Goal: Communication & Community: Answer question/provide support

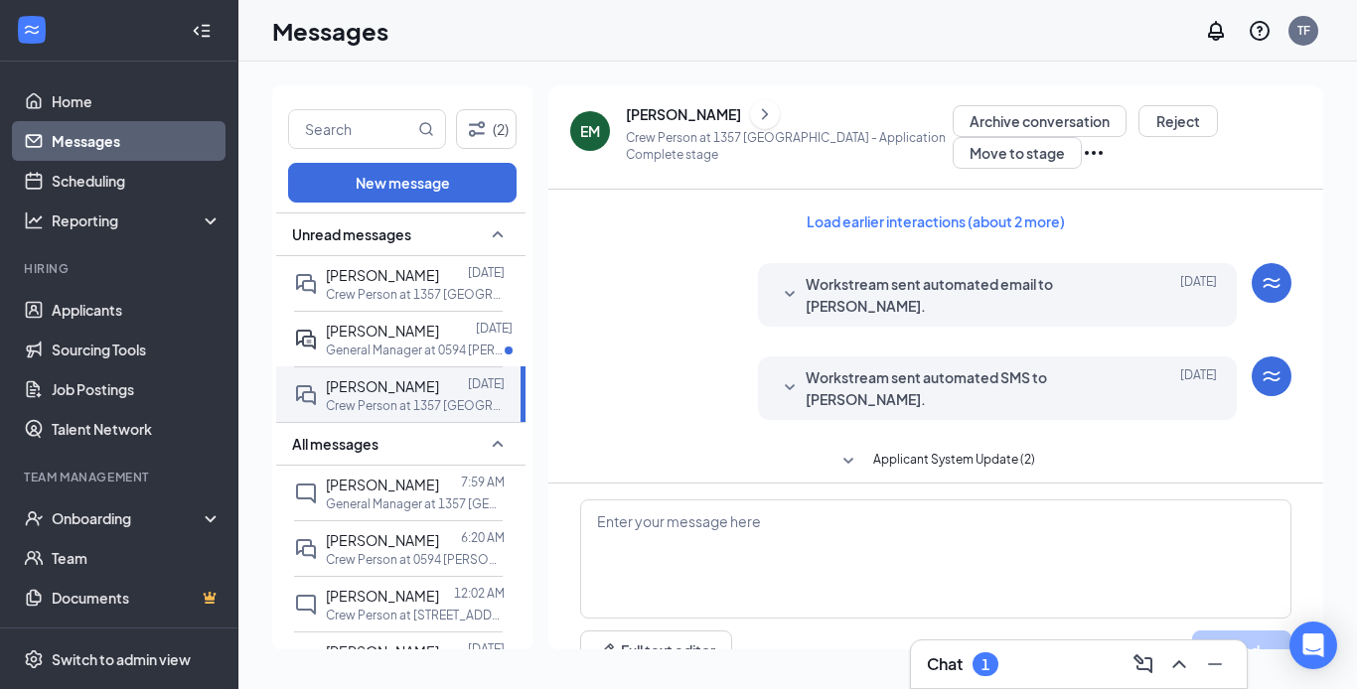
scroll to position [869, 0]
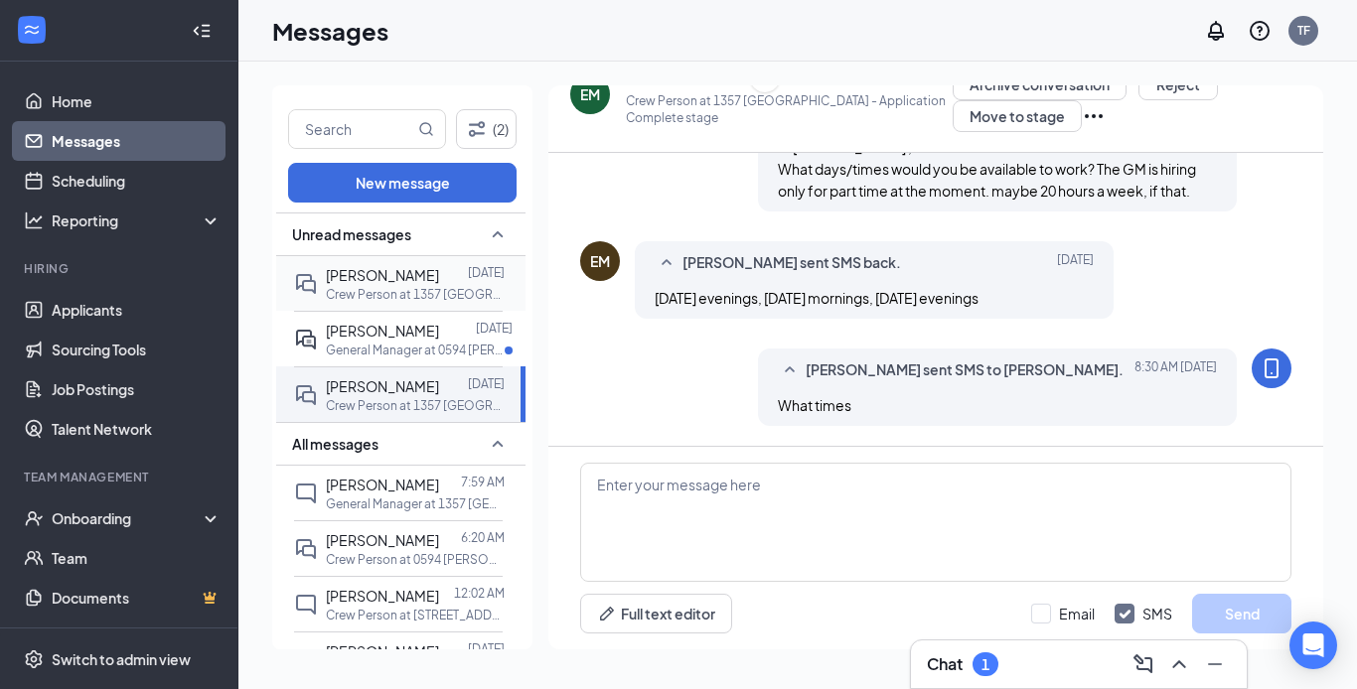
drag, startPoint x: 346, startPoint y: 287, endPoint x: 373, endPoint y: 322, distance: 44.5
click at [351, 284] on span "[PERSON_NAME]" at bounding box center [382, 275] width 113 height 18
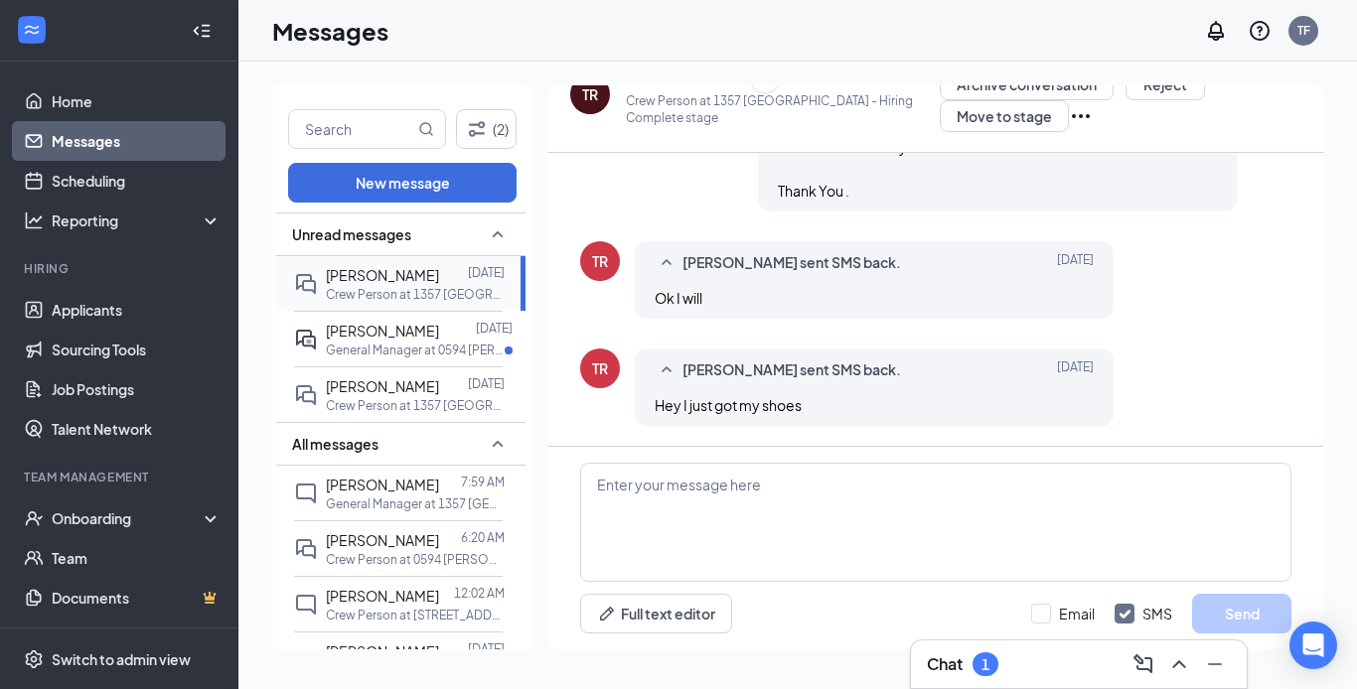
scroll to position [903, 0]
drag, startPoint x: 1356, startPoint y: 129, endPoint x: 597, endPoint y: 430, distance: 816.3
drag, startPoint x: 206, startPoint y: 48, endPoint x: 659, endPoint y: 474, distance: 621.9
click at [659, 474] on textarea at bounding box center [935, 522] width 711 height 119
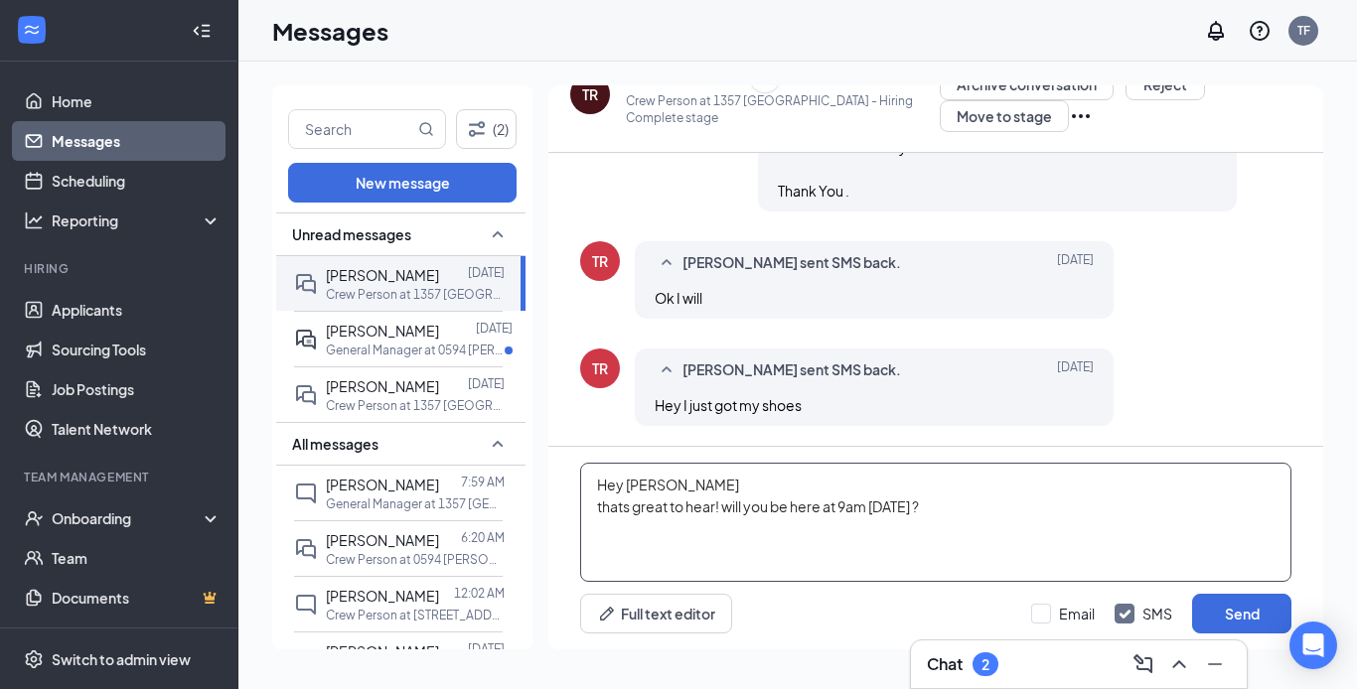
click at [727, 504] on textarea "Hey [PERSON_NAME] thats great to hear! will you be here at 9am [DATE] ?" at bounding box center [935, 522] width 711 height 119
click at [730, 505] on textarea "Hey [PERSON_NAME] thats great to hear! will you be here at 9am [DATE] ?" at bounding box center [935, 522] width 711 height 119
drag, startPoint x: 924, startPoint y: 501, endPoint x: 791, endPoint y: 377, distance: 181.3
click at [922, 487] on textarea "Hey [PERSON_NAME] thats great to hear! Will you be here at 9am [DATE] ?" at bounding box center [935, 522] width 711 height 119
drag, startPoint x: 887, startPoint y: 565, endPoint x: 882, endPoint y: 546, distance: 19.5
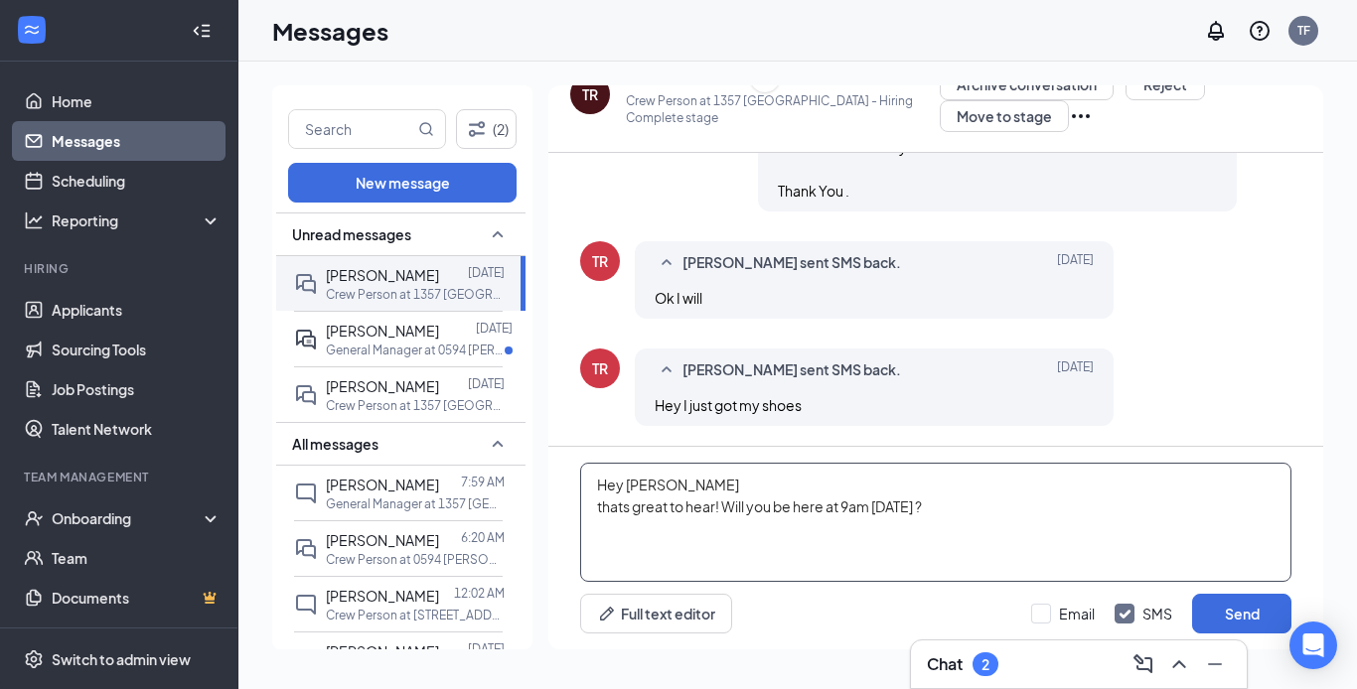
click at [882, 556] on textarea "Hey [PERSON_NAME] thats great to hear! Will you be here at 9am [DATE] ?" at bounding box center [935, 522] width 711 height 119
click at [972, 508] on textarea "Hey [PERSON_NAME] Thats great to hear! Will you be here at 9am [DATE]?" at bounding box center [935, 522] width 711 height 119
type textarea "Hey [PERSON_NAME] Thats great to hear! Will you be here at 9am [DATE]?"
click at [1247, 611] on button "Send" at bounding box center [1241, 614] width 99 height 40
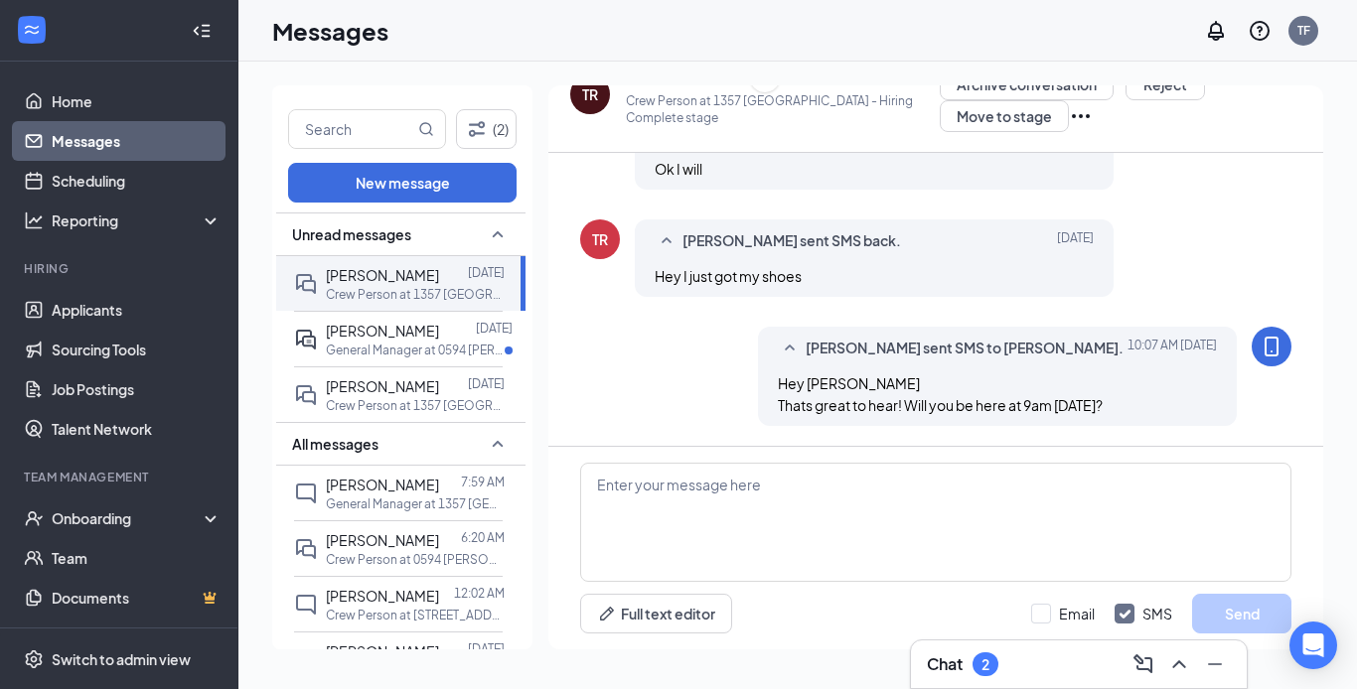
scroll to position [1052, 0]
